Goal: Task Accomplishment & Management: Manage account settings

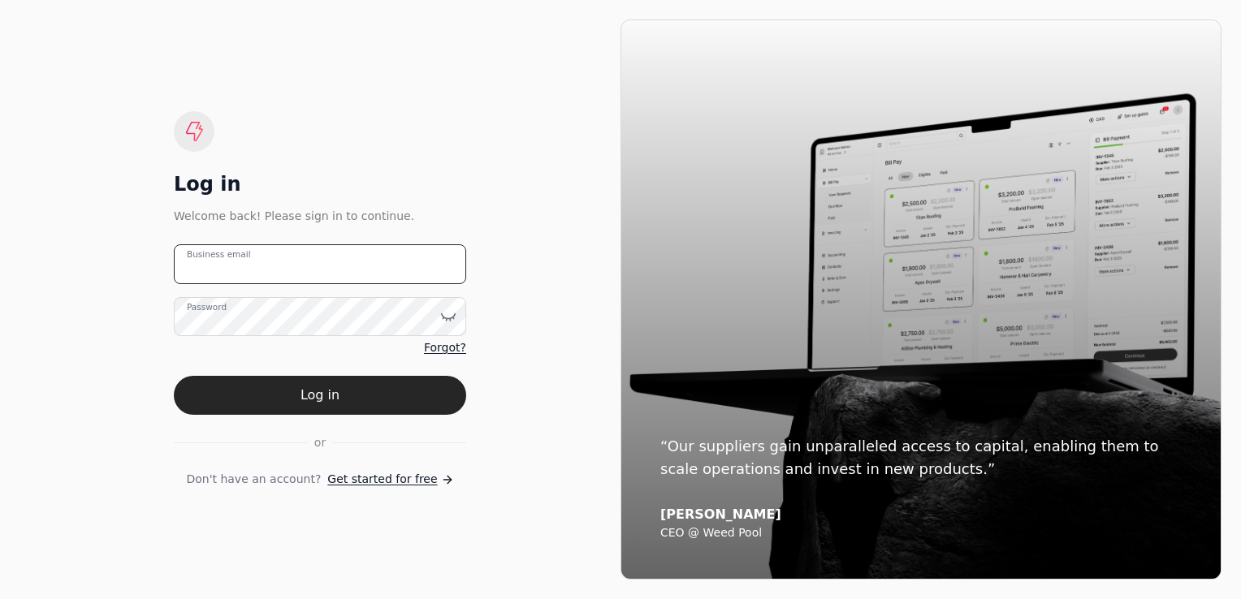
type email "[PERSON_NAME][EMAIL_ADDRESS][DOMAIN_NAME]"
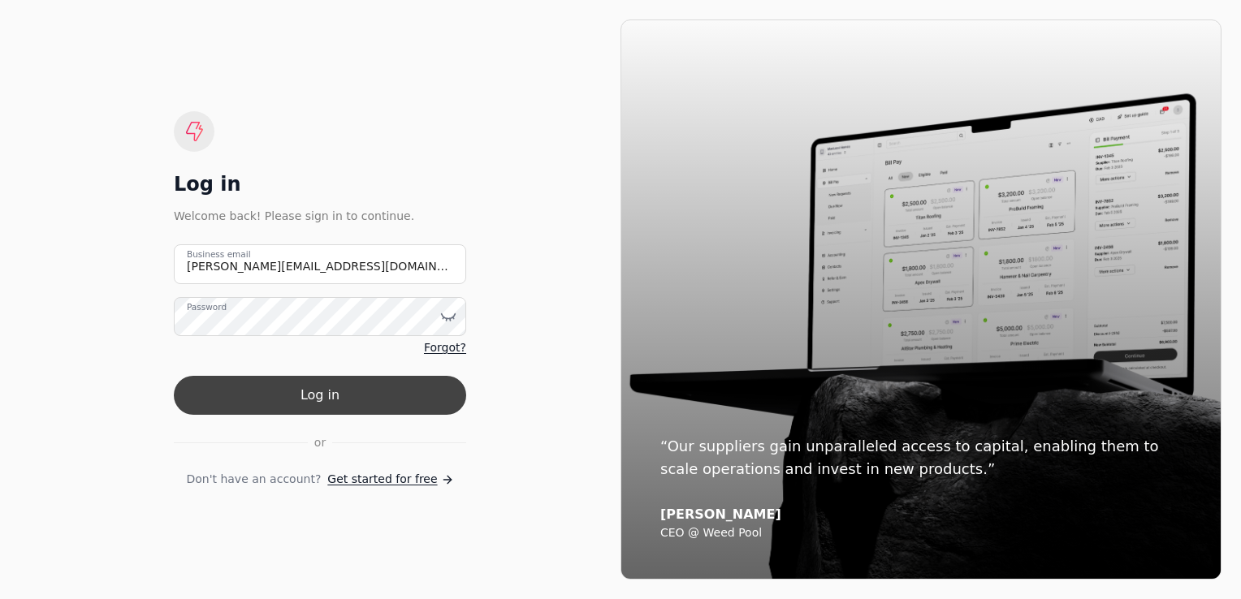
drag, startPoint x: 0, startPoint y: 0, endPoint x: 377, endPoint y: 385, distance: 538.6
click at [377, 385] on button "Log in" at bounding box center [320, 395] width 292 height 39
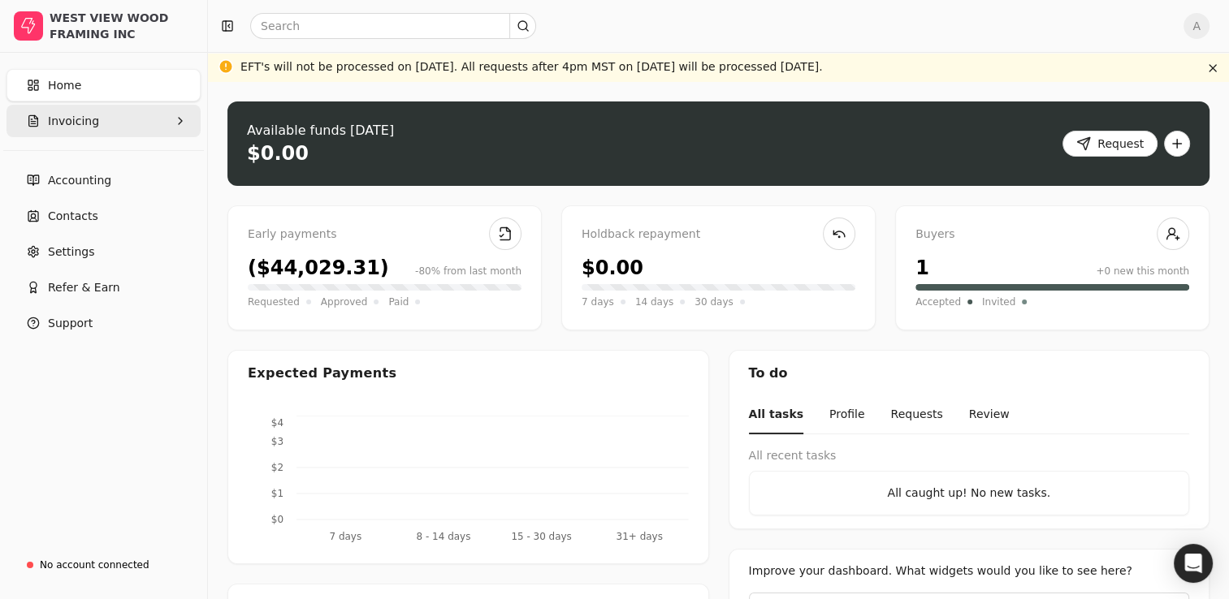
click at [120, 122] on button "Invoicing" at bounding box center [103, 121] width 194 height 32
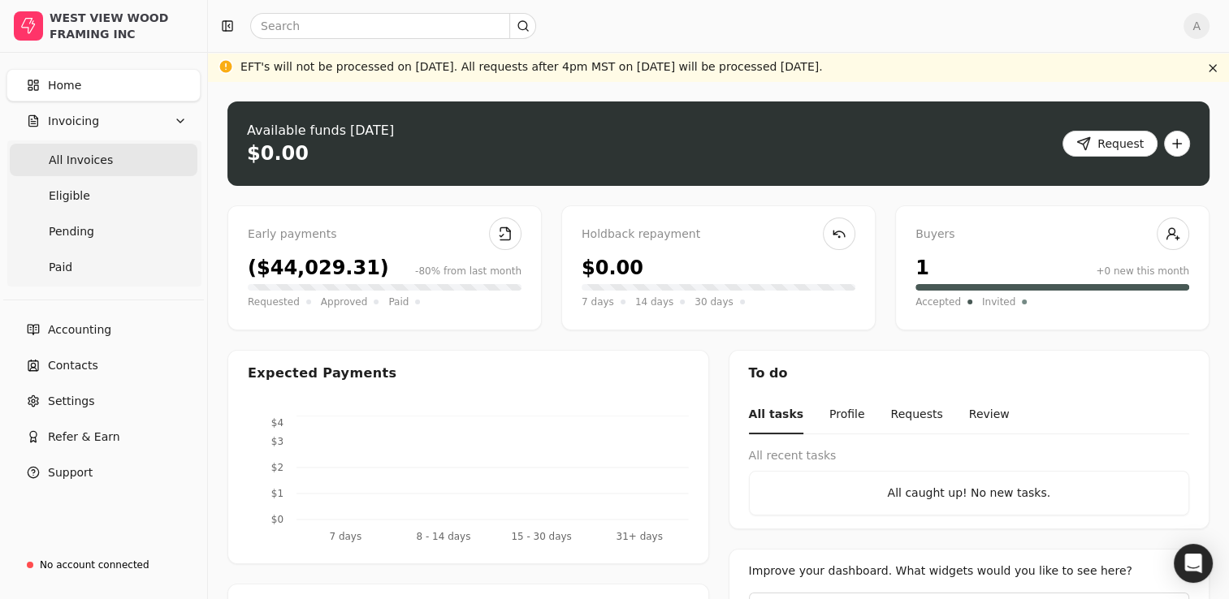
click at [110, 171] on Invoices "All Invoices" at bounding box center [104, 160] width 188 height 32
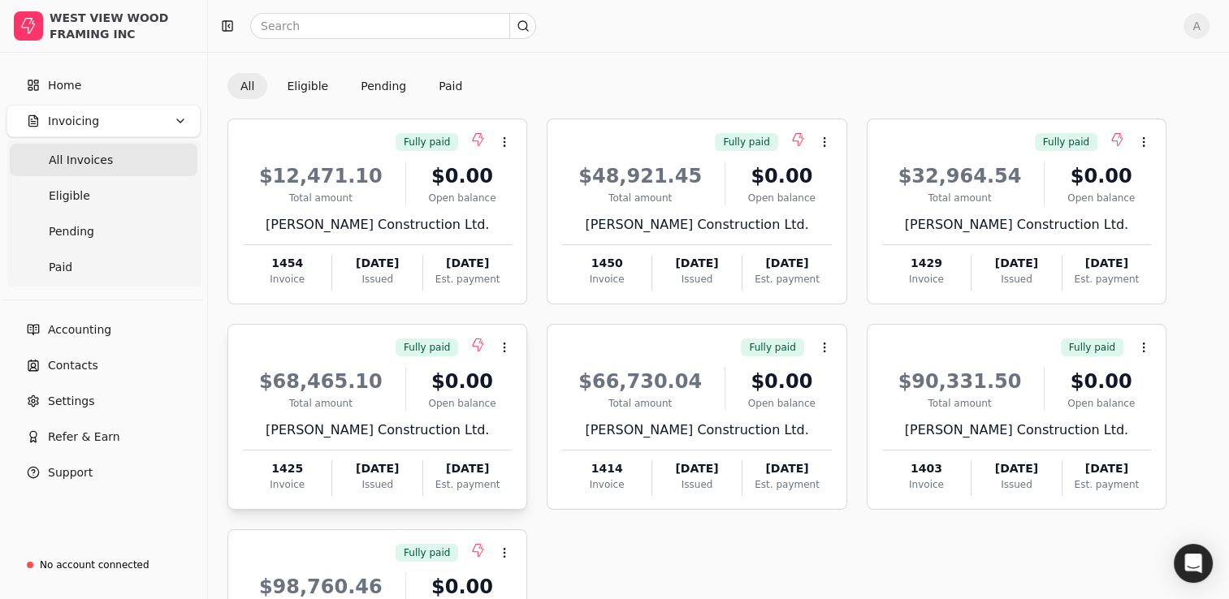
scroll to position [75, 0]
click at [676, 199] on div "Total amount" at bounding box center [640, 197] width 156 height 15
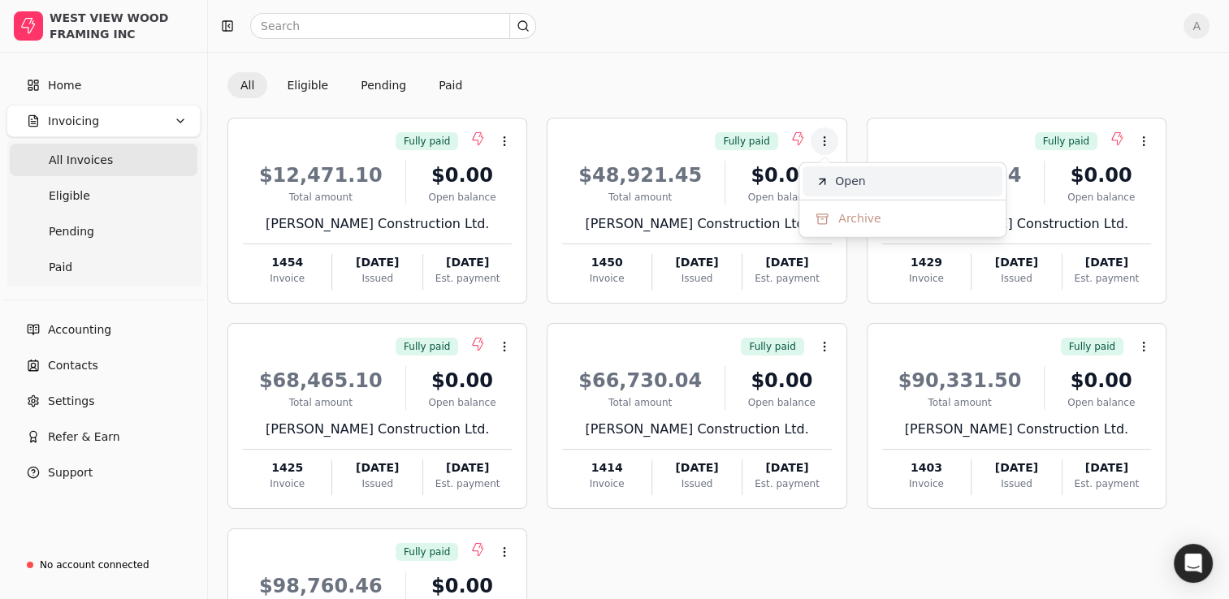
click at [840, 186] on span "Open" at bounding box center [850, 181] width 30 height 17
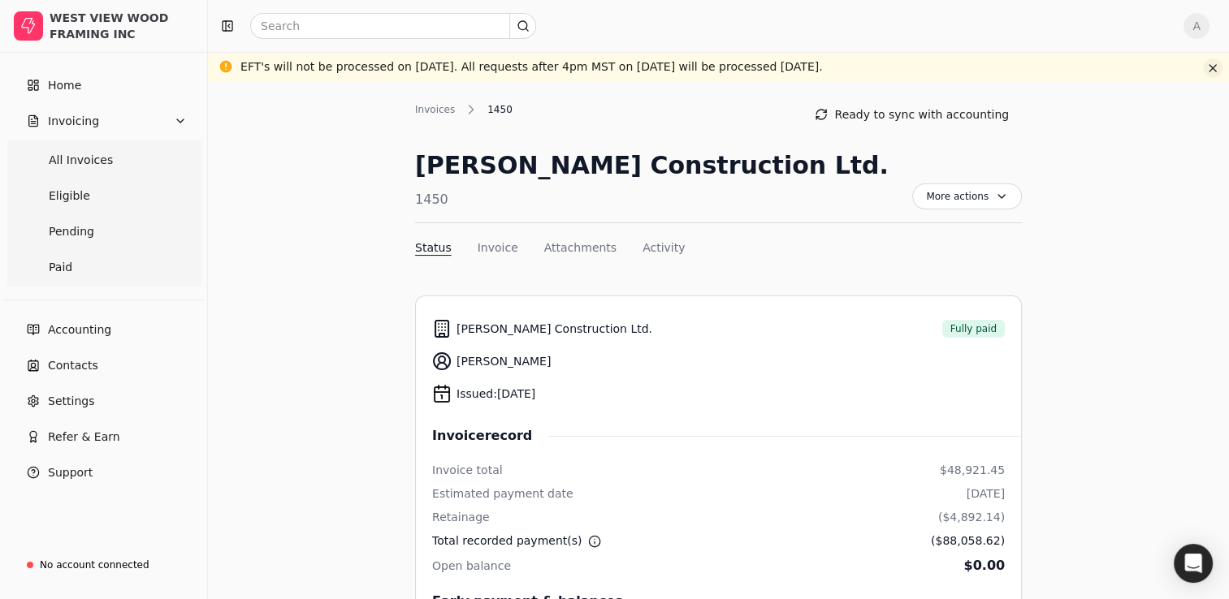
click at [1212, 70] on button "button" at bounding box center [1212, 67] width 19 height 19
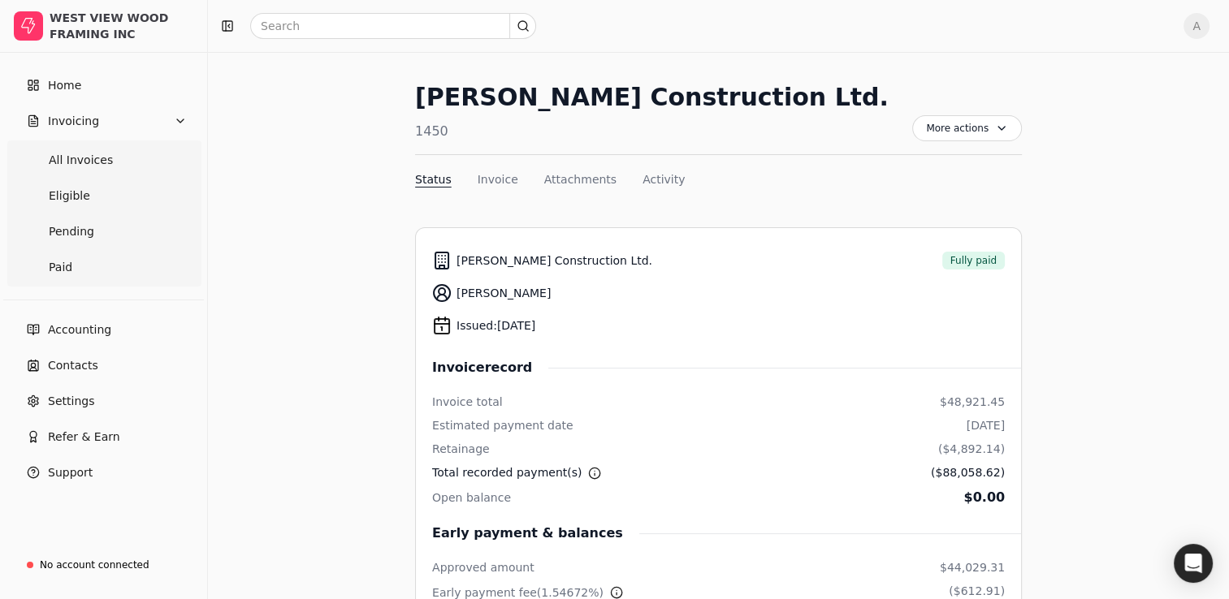
scroll to position [37, 0]
click at [498, 179] on button "Invoice" at bounding box center [497, 180] width 41 height 17
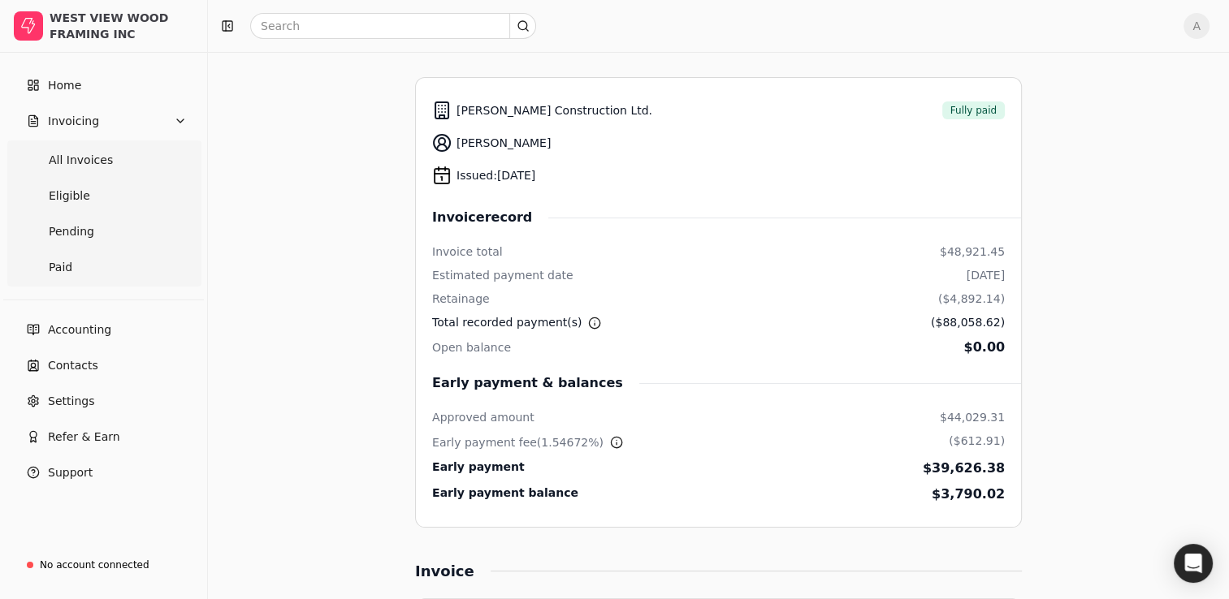
scroll to position [0, 0]
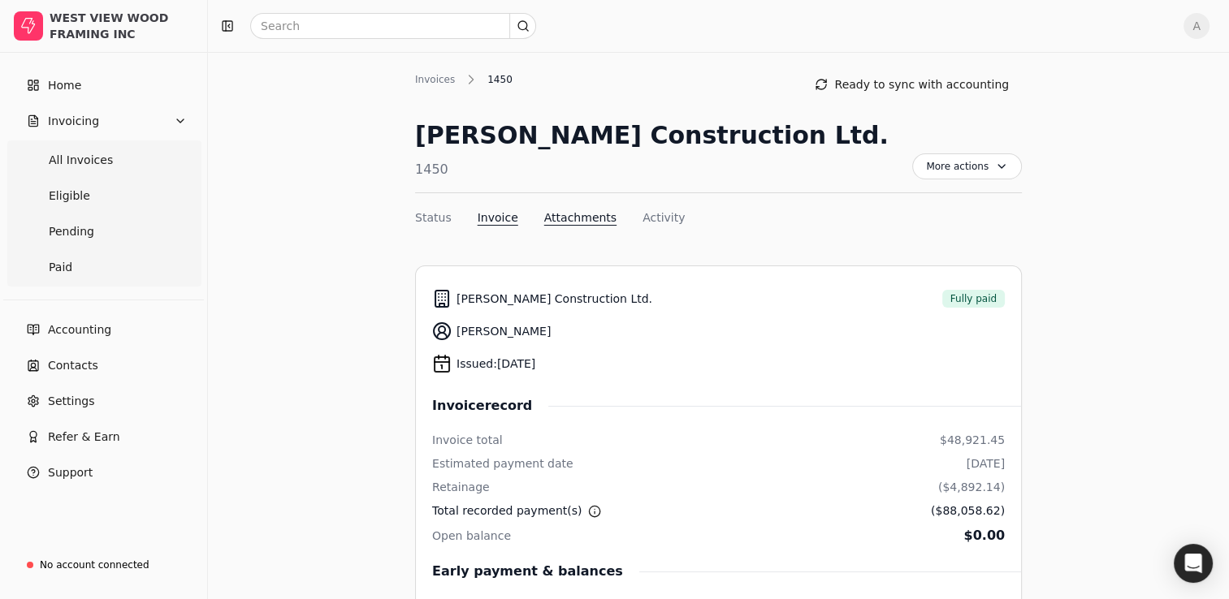
click at [572, 222] on button "Attachments" at bounding box center [580, 217] width 72 height 17
click at [438, 214] on button "Status" at bounding box center [433, 217] width 37 height 17
click at [70, 261] on link "Paid" at bounding box center [104, 267] width 188 height 32
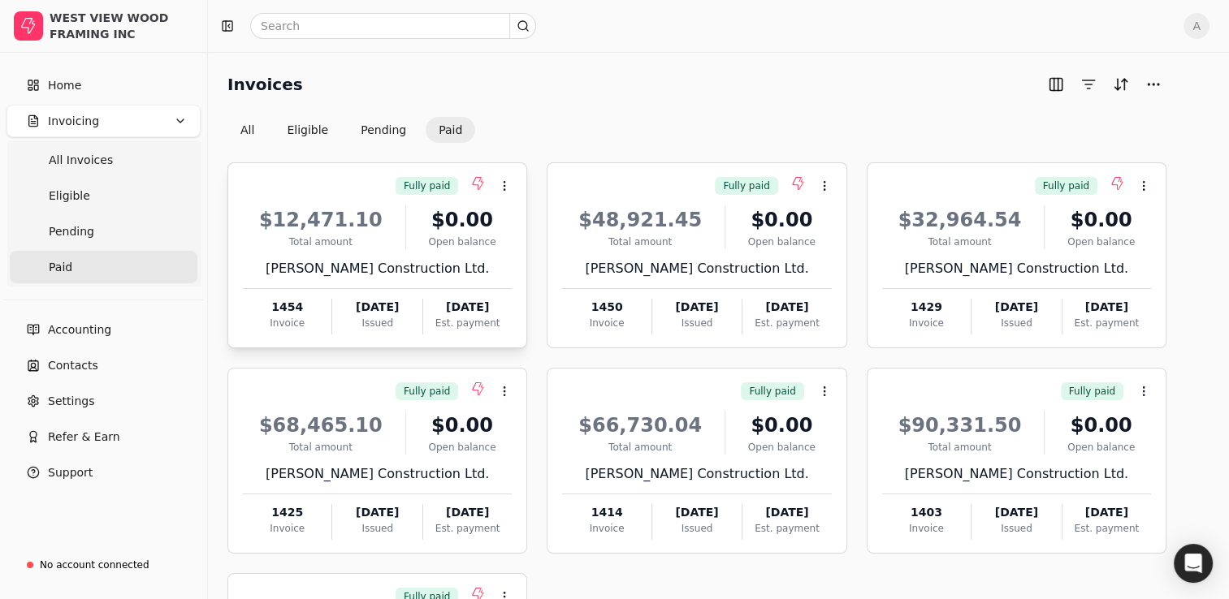
click at [381, 244] on div "Total amount" at bounding box center [321, 242] width 156 height 15
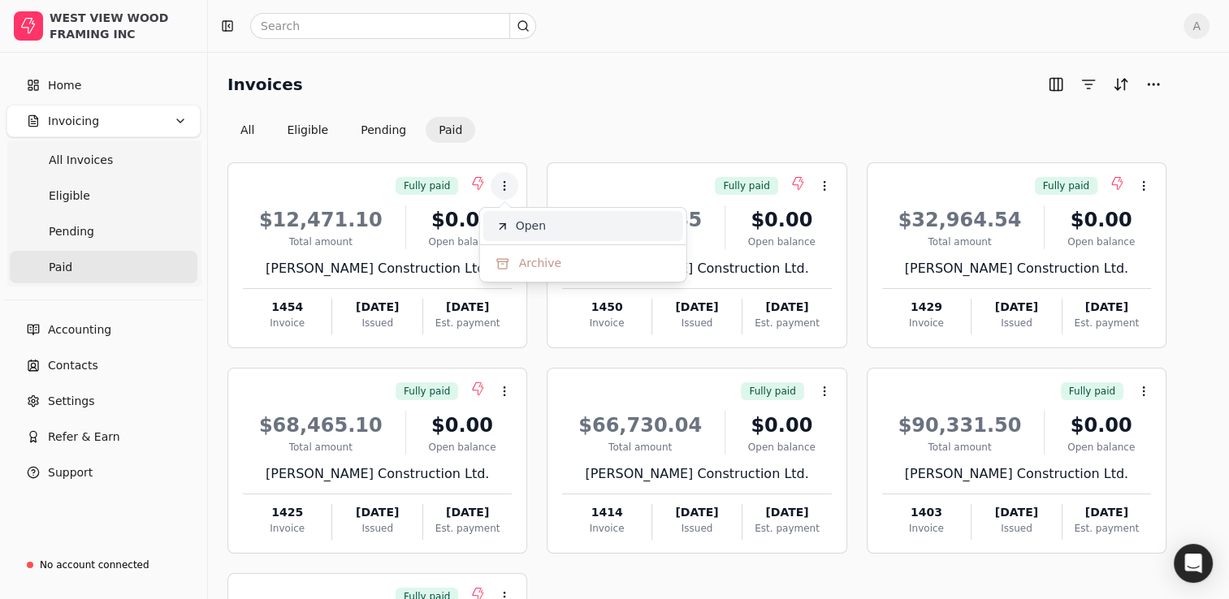
click at [531, 218] on span "Open" at bounding box center [531, 226] width 30 height 17
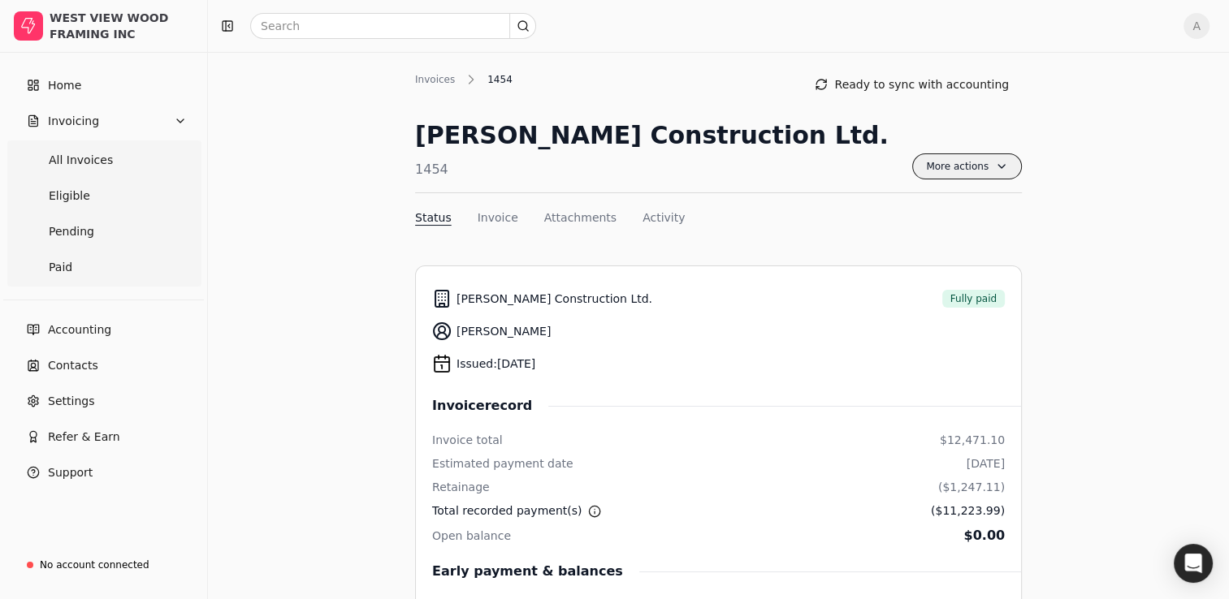
click at [970, 164] on span "More actions" at bounding box center [967, 166] width 110 height 26
click at [887, 201] on span "Export PDF" at bounding box center [881, 205] width 63 height 17
click at [70, 274] on link "Paid" at bounding box center [104, 267] width 188 height 32
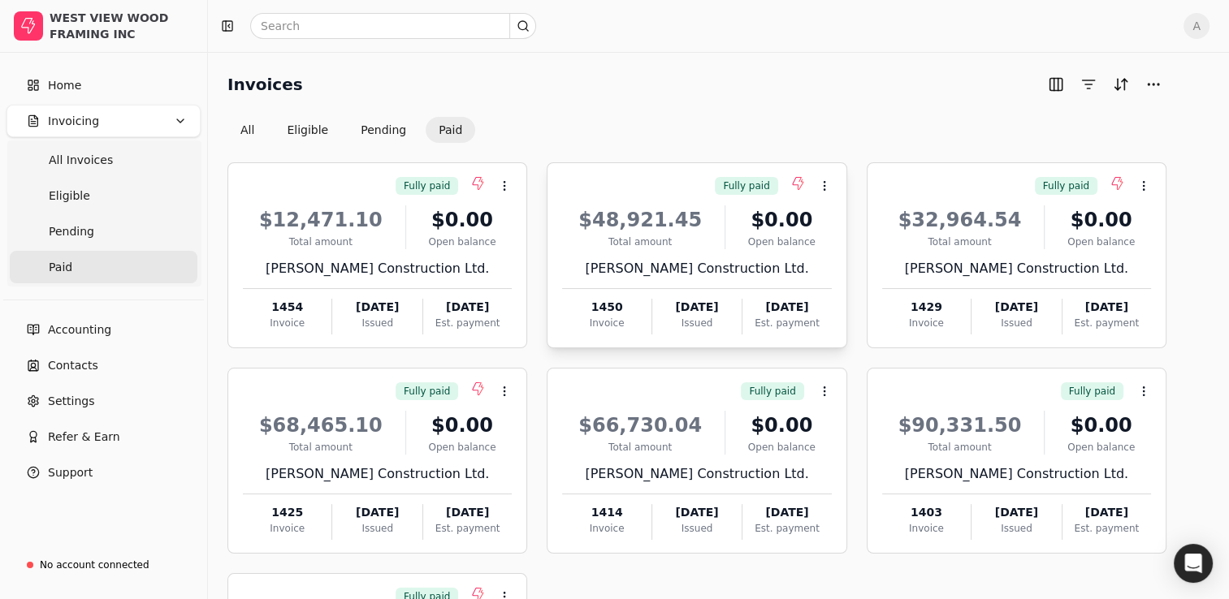
click at [710, 237] on div "Total amount" at bounding box center [640, 242] width 156 height 15
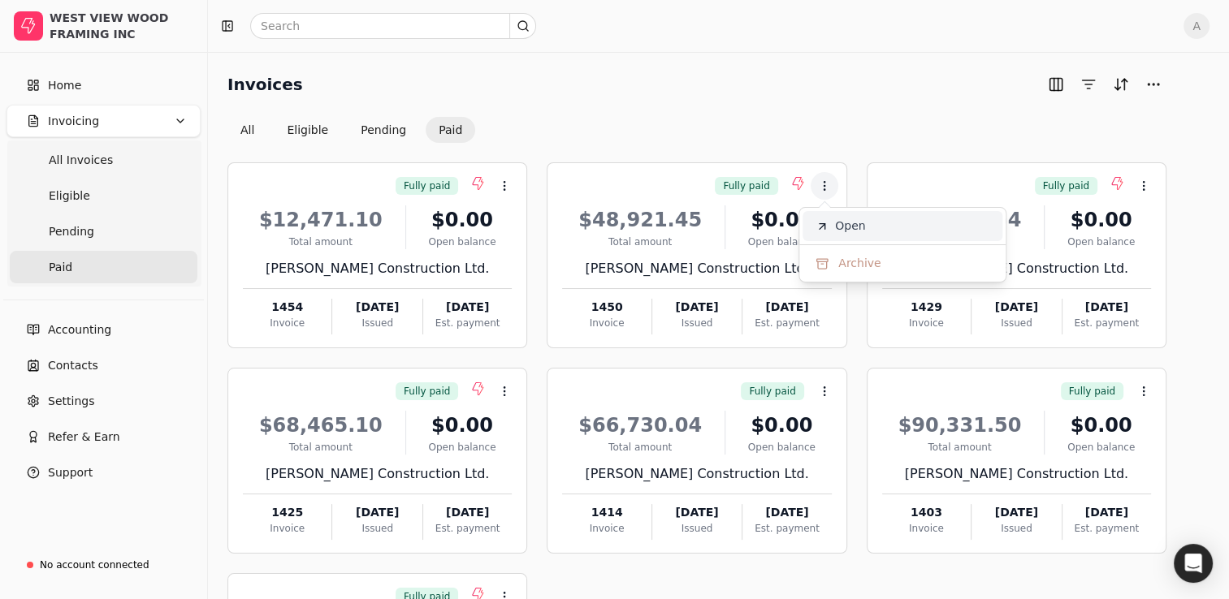
click at [860, 235] on li "Open" at bounding box center [902, 226] width 200 height 30
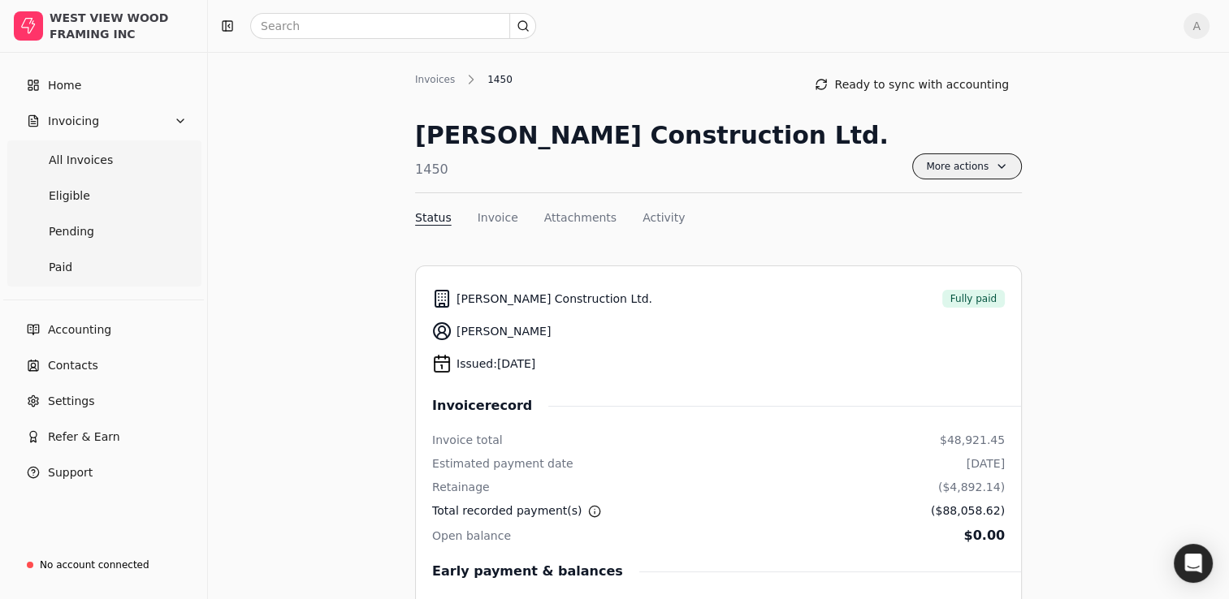
click at [947, 170] on span "More actions" at bounding box center [967, 166] width 110 height 26
click at [873, 211] on span "Export PDF" at bounding box center [881, 205] width 63 height 17
click at [68, 265] on span "Paid" at bounding box center [61, 267] width 24 height 17
